Goal: Check status: Check status

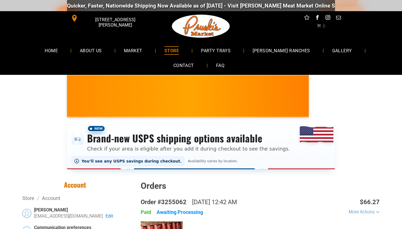
select select "*******"
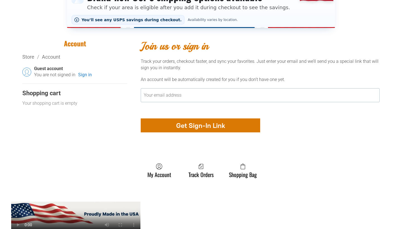
scroll to position [142, 0]
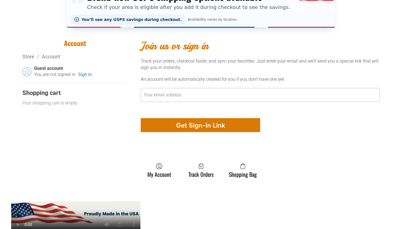
click at [149, 96] on input "Your email address" at bounding box center [260, 95] width 239 height 14
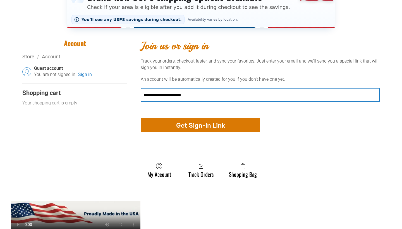
click at [191, 96] on input "**********" at bounding box center [260, 95] width 239 height 14
type input "**********"
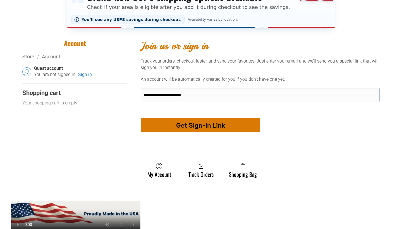
click at [199, 131] on icon "button" at bounding box center [201, 125] width 6 height 12
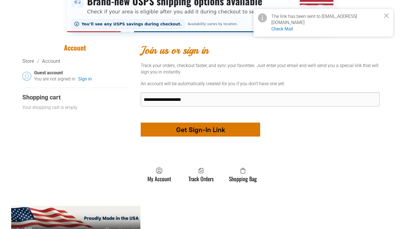
scroll to position [137, 0]
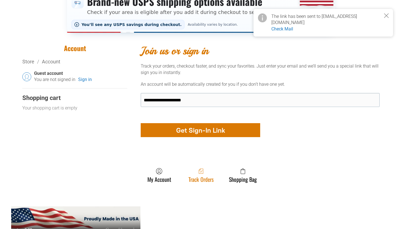
click at [204, 183] on link "Track Orders" at bounding box center [201, 175] width 31 height 15
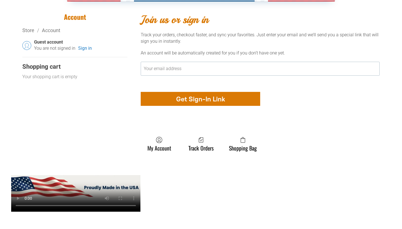
scroll to position [167, 0]
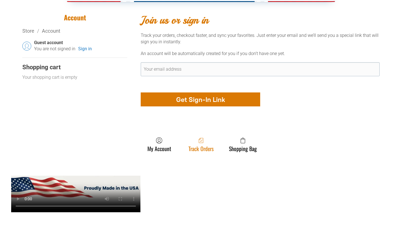
click at [209, 152] on link "Track Orders" at bounding box center [201, 144] width 31 height 15
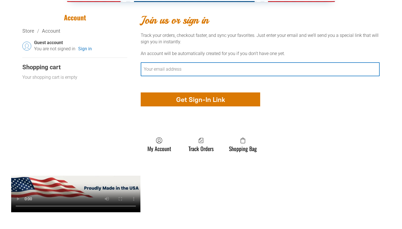
click at [148, 68] on input "Your email address" at bounding box center [260, 69] width 239 height 14
type input "**********"
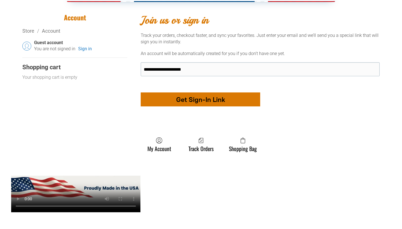
click at [193, 106] on div "button" at bounding box center [200, 99] width 119 height 13
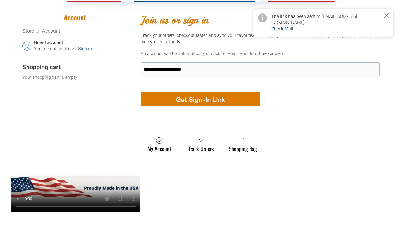
click at [279, 26] on link "Check Mail" at bounding box center [283, 28] width 22 height 5
select select "*******"
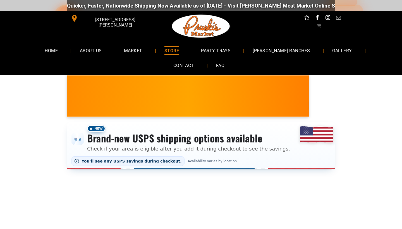
select select "*******"
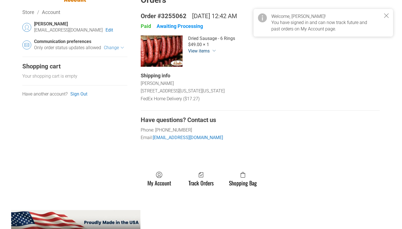
scroll to position [241, 0]
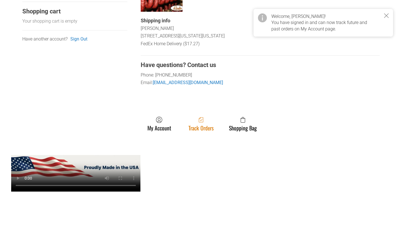
click at [203, 127] on link "Track Orders" at bounding box center [201, 124] width 31 height 15
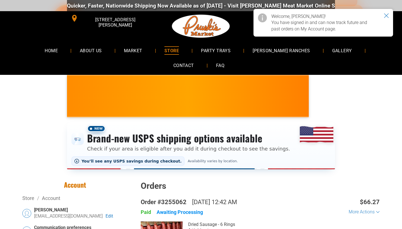
click at [387, 15] on icon "Close notice" at bounding box center [387, 16] width 4 height 4
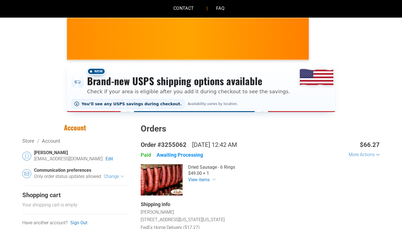
scroll to position [59, 0]
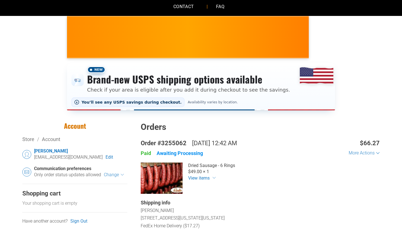
click at [49, 151] on div "[PERSON_NAME]" at bounding box center [80, 151] width 93 height 6
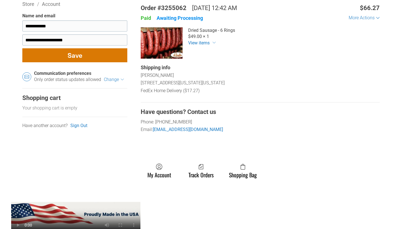
scroll to position [191, 0]
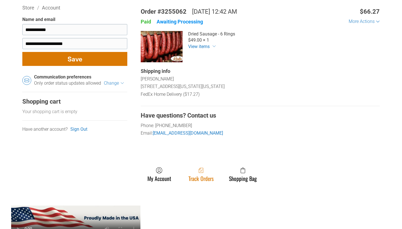
click at [204, 177] on link "Track Orders" at bounding box center [201, 174] width 31 height 15
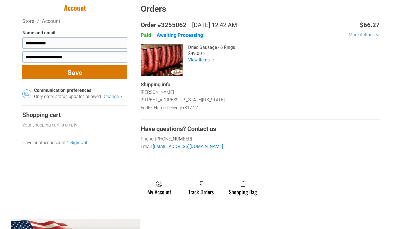
scroll to position [177, 0]
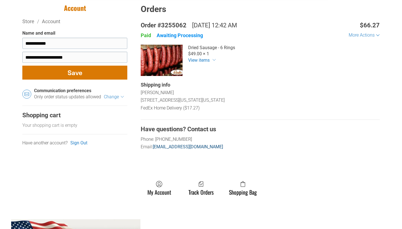
click at [159, 146] on link "pruskismarket@yahoo.com" at bounding box center [188, 146] width 70 height 5
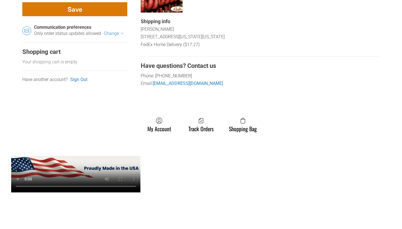
scroll to position [239, 0]
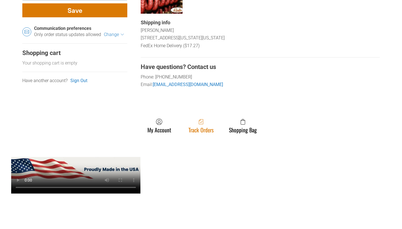
click at [203, 127] on link "Track Orders" at bounding box center [201, 125] width 31 height 15
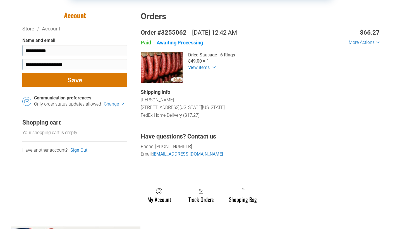
scroll to position [169, 0]
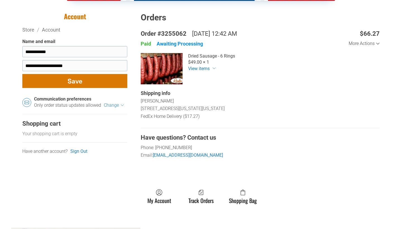
click at [378, 42] on div "More Actions" at bounding box center [364, 43] width 31 height 5
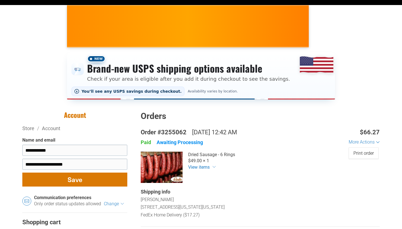
scroll to position [70, 0]
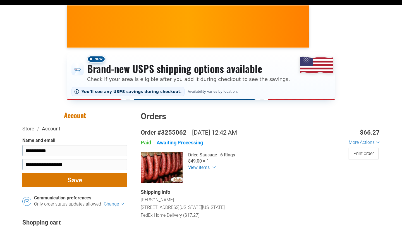
click at [56, 129] on link "Account" at bounding box center [51, 129] width 18 height 6
